Goal: Register for event/course

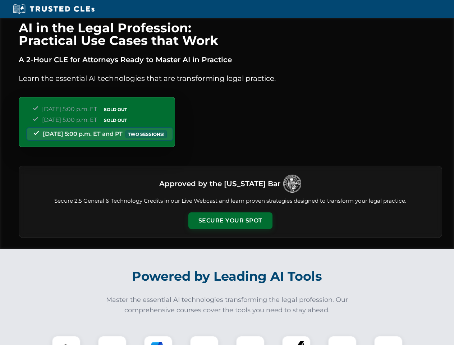
click at [230, 220] on button "Secure Your Spot" at bounding box center [230, 220] width 84 height 17
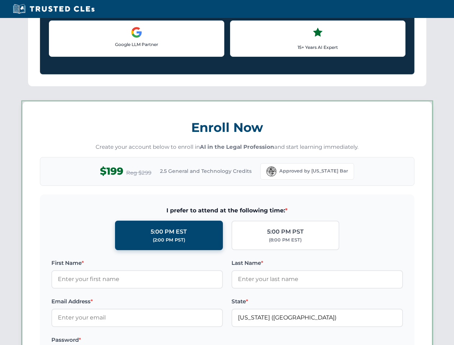
click at [112, 340] on div "AI in the Legal Profession: Practical Use Cases that Work A 2-Hour CLE for Atto…" at bounding box center [227, 337] width 454 height 1680
click at [158, 340] on label "Password *" at bounding box center [136, 339] width 171 height 9
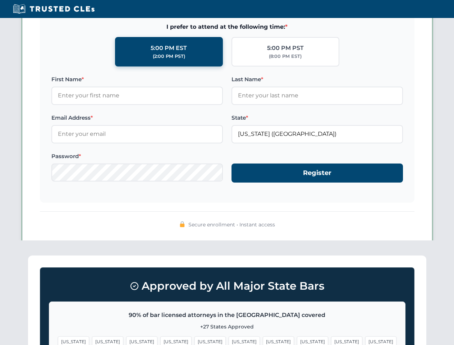
click at [331, 340] on span "[US_STATE]" at bounding box center [346, 341] width 31 height 10
